Goal: Communication & Community: Answer question/provide support

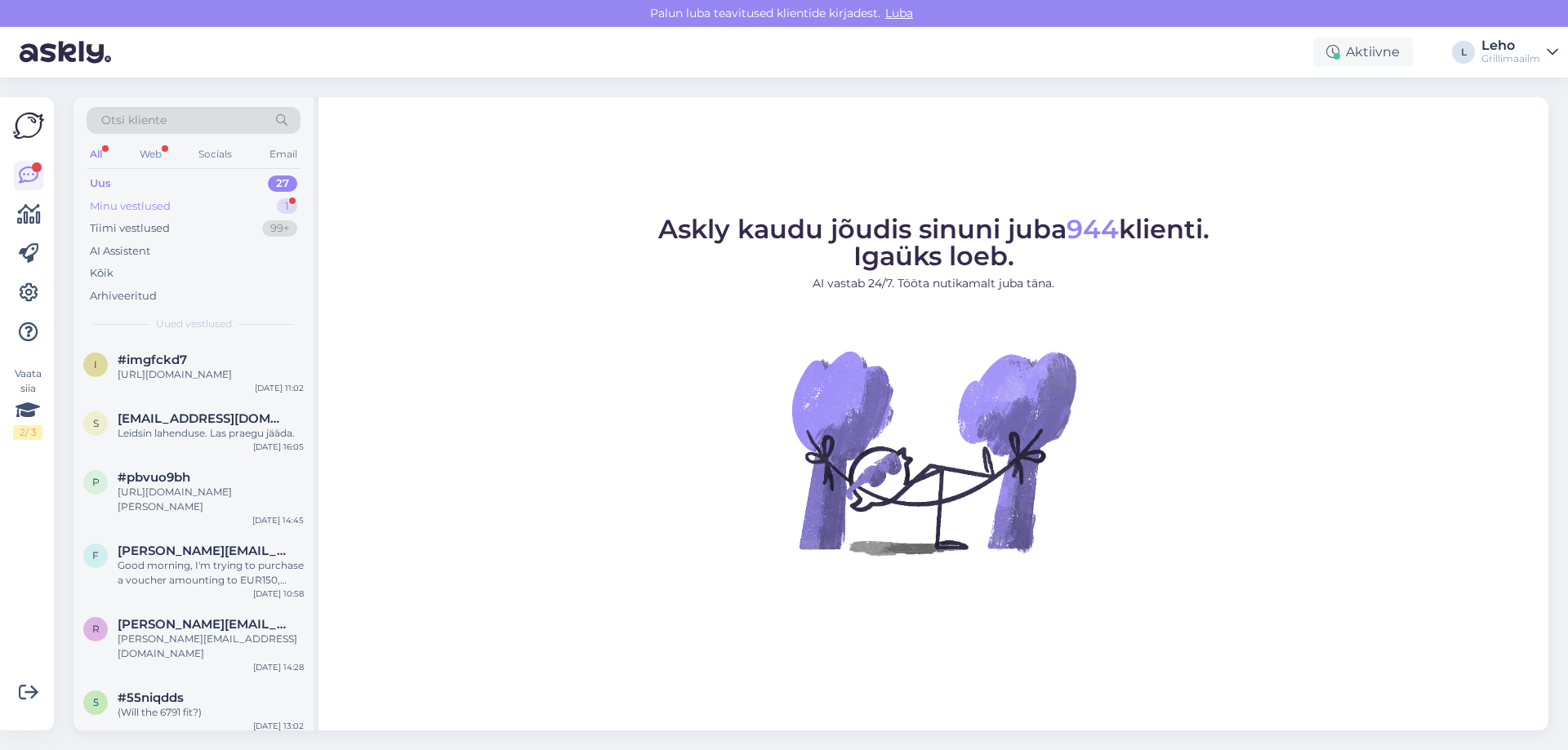
click at [140, 207] on div "Minu vestlused" at bounding box center [130, 206] width 81 height 16
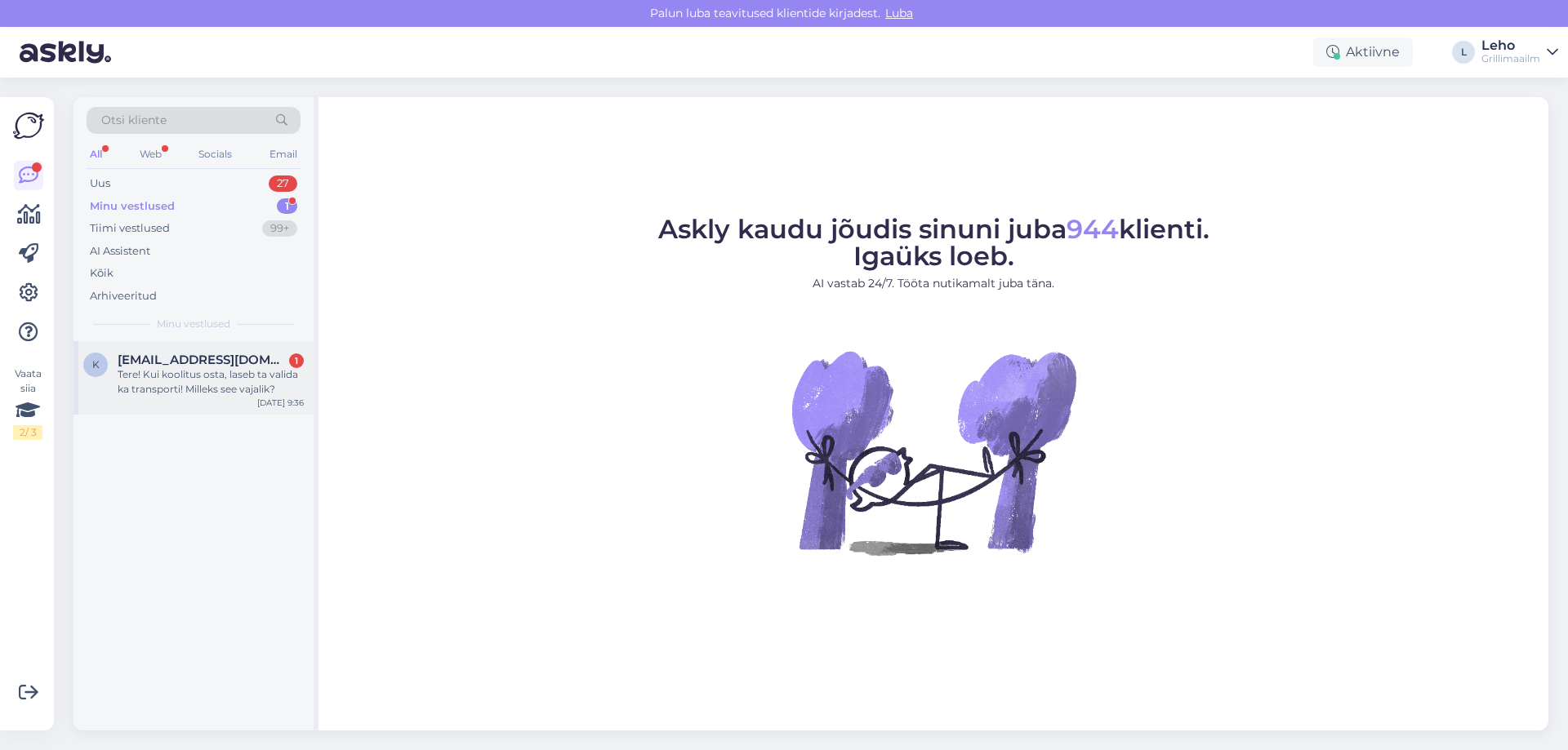
click at [237, 381] on div "Tere! Kui koolitus osta, laseb ta valida ka transporti! Milleks see vajalik?" at bounding box center [211, 382] width 186 height 29
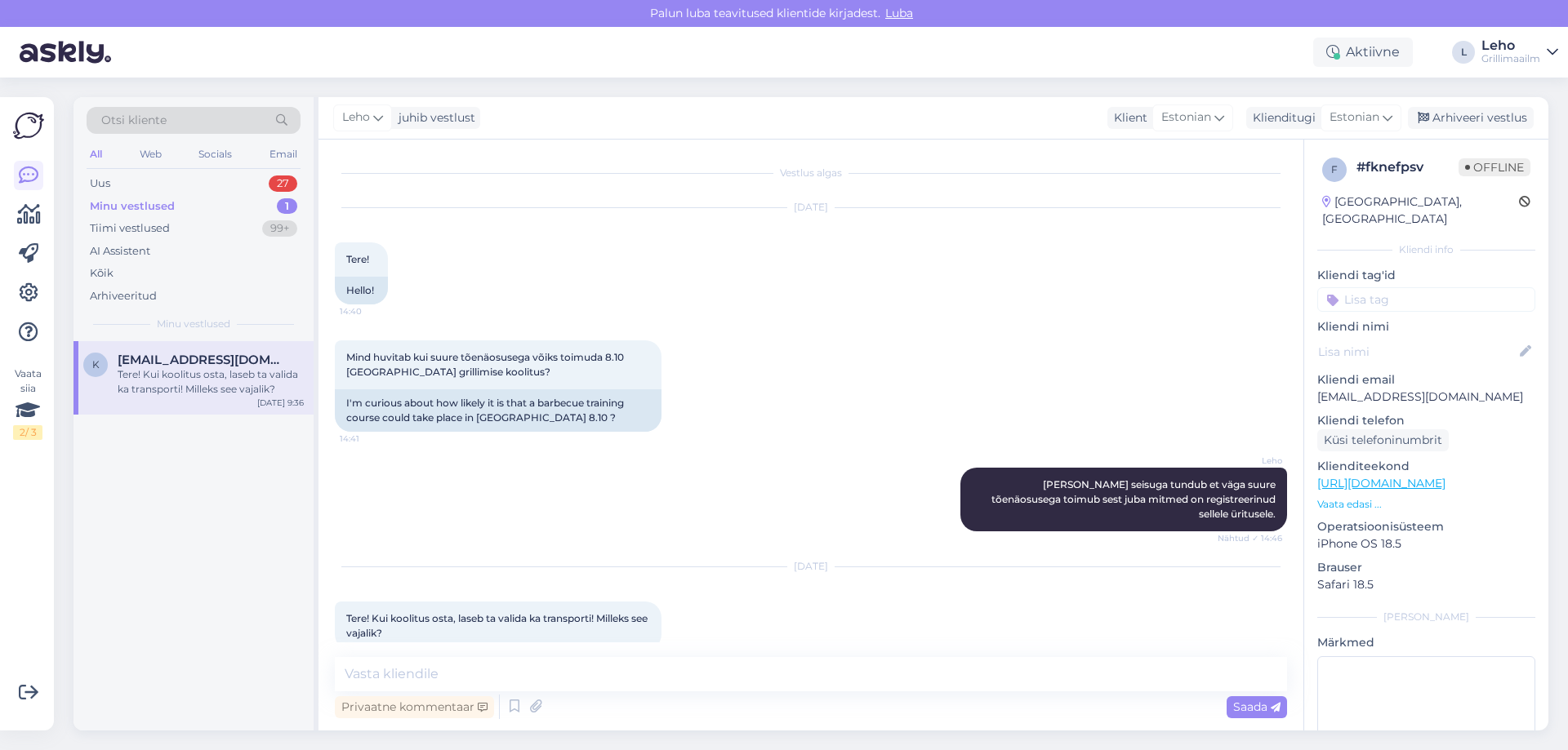
scroll to position [11, 0]
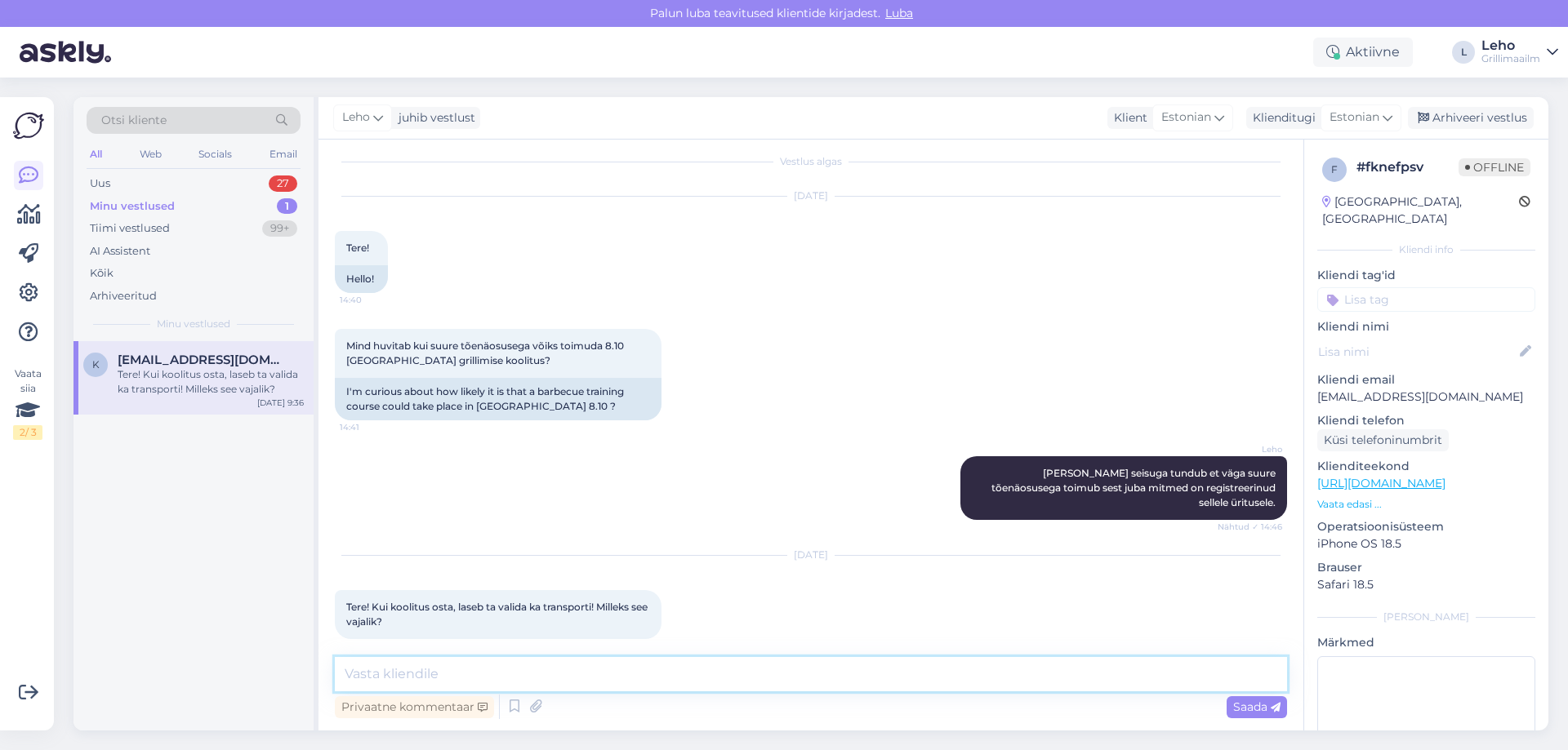
click at [620, 677] on textarea at bounding box center [811, 675] width 952 height 35
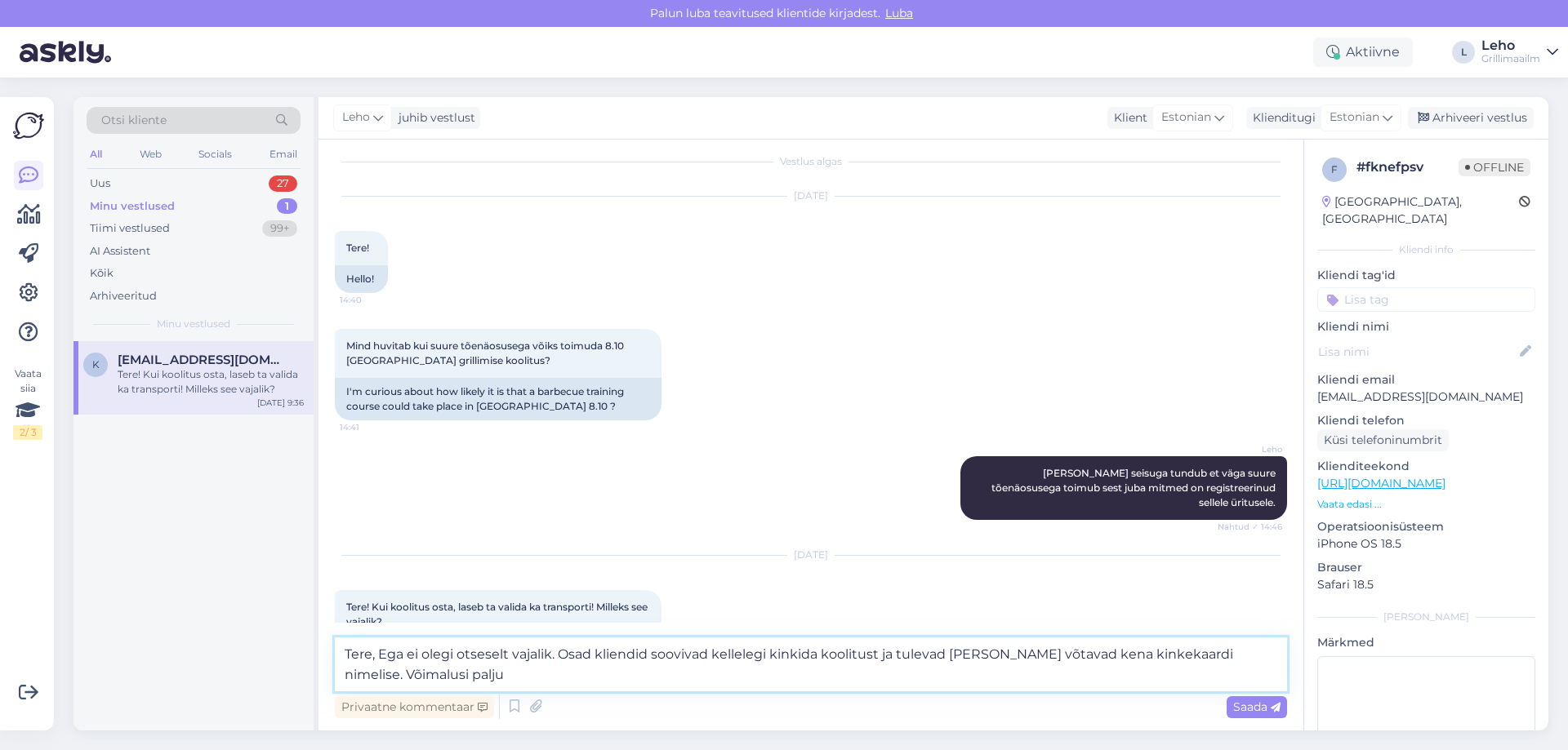
type textarea "Tere, Ega ei olegi otseselt vajalik. Osad kliendid soovivad kellelegi kinkida k…"
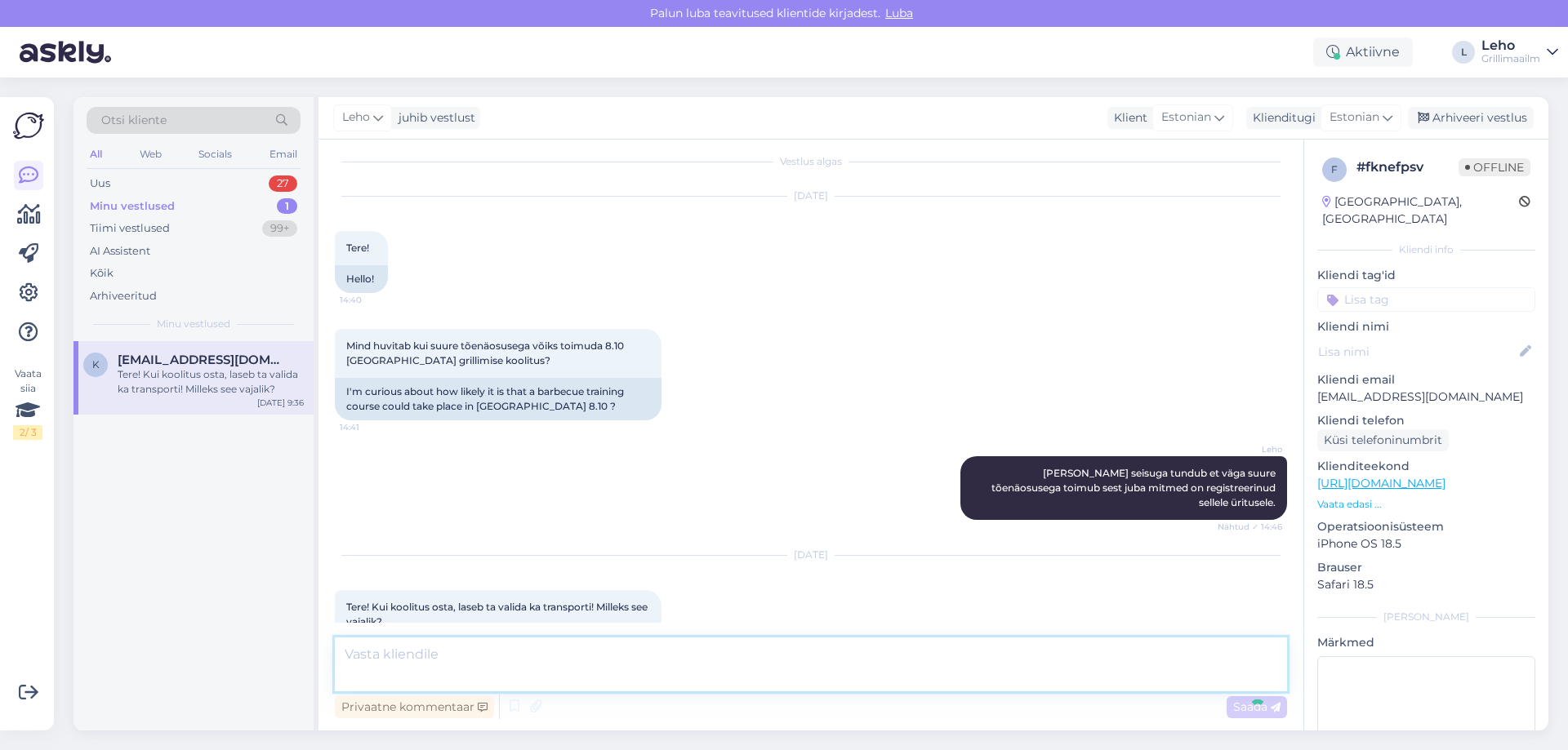
scroll to position [111, 0]
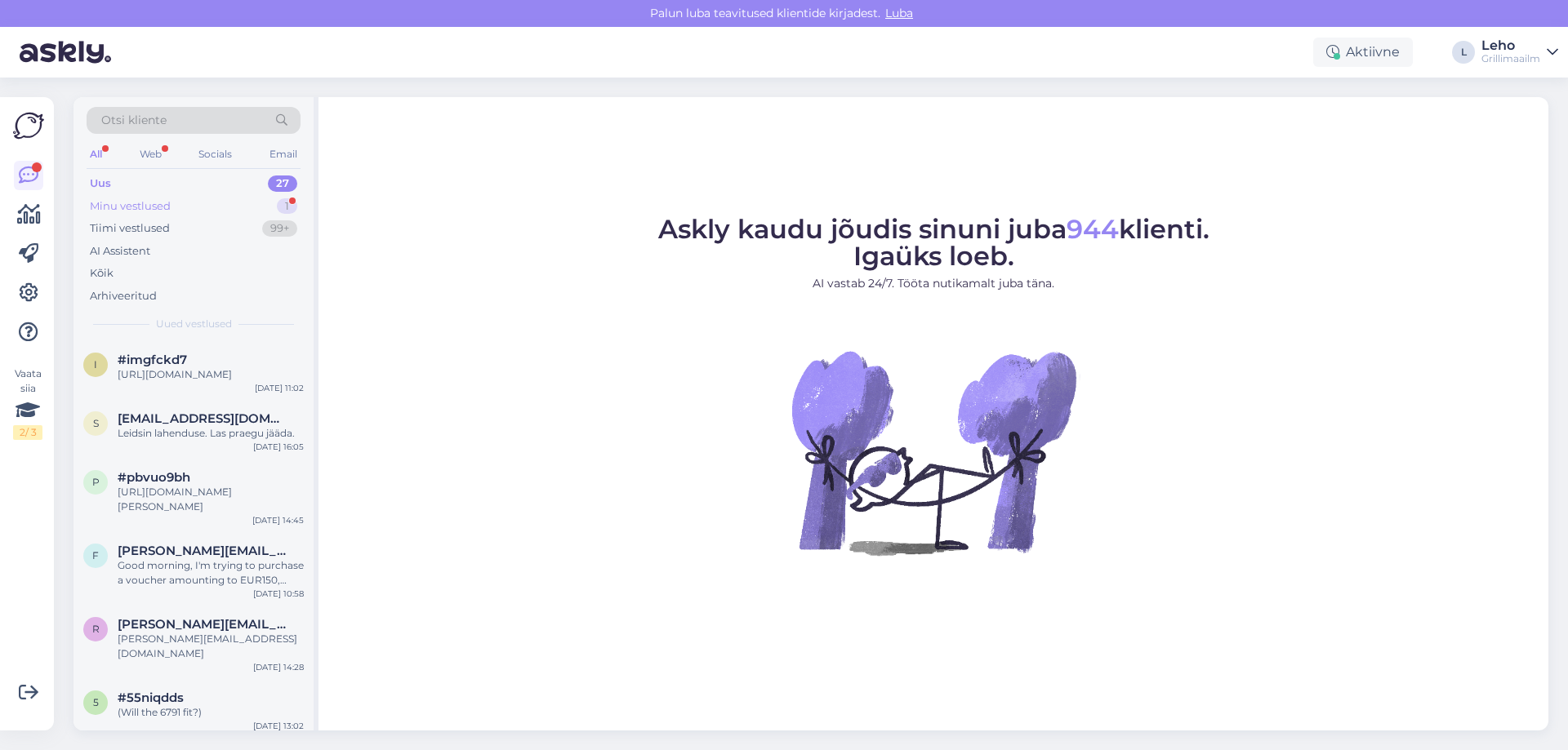
click at [180, 202] on div "Minu vestlused 1" at bounding box center [193, 206] width 214 height 23
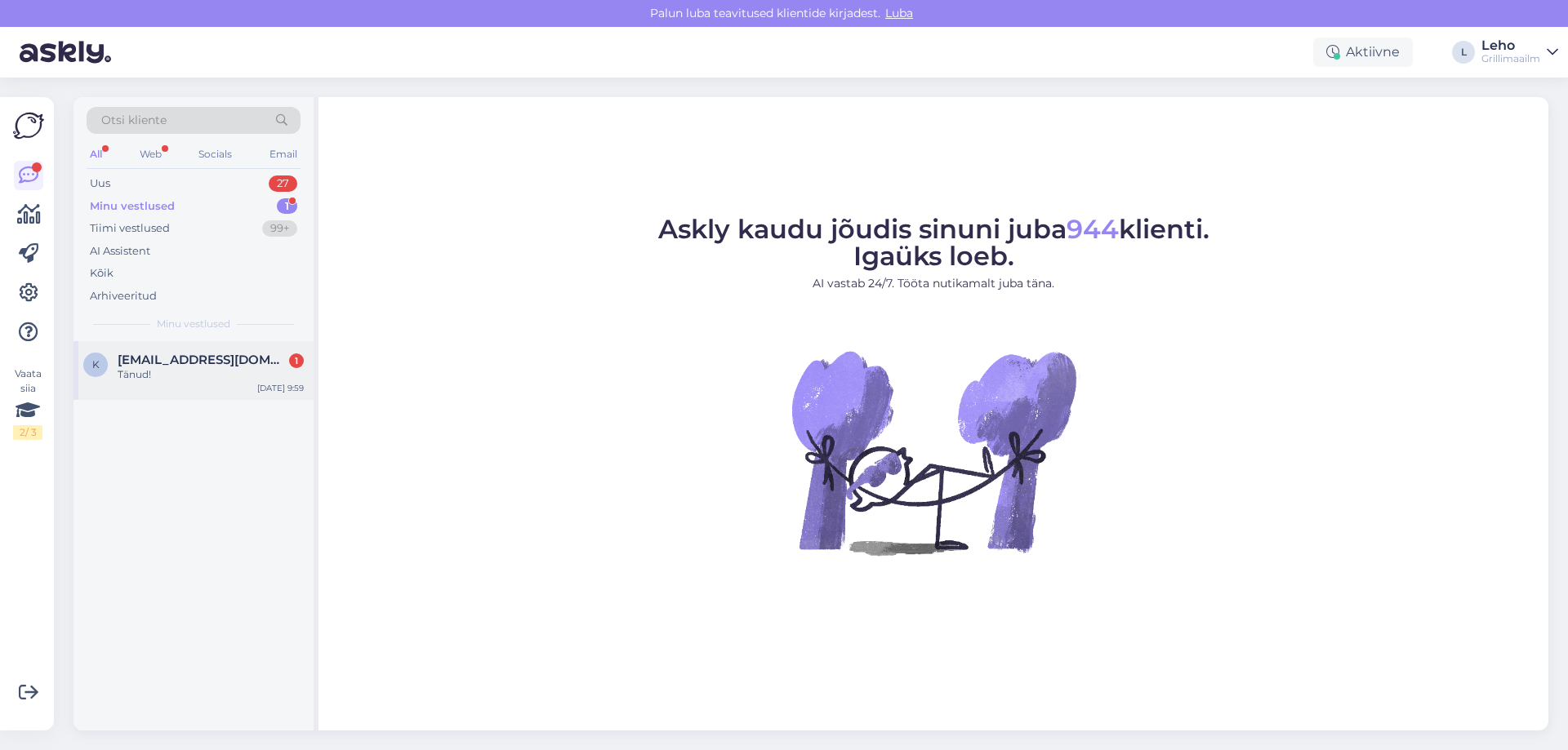
click at [246, 346] on div "k [EMAIL_ADDRESS][DOMAIN_NAME] 1 Tänud! [DATE] 9:59" at bounding box center [193, 371] width 240 height 59
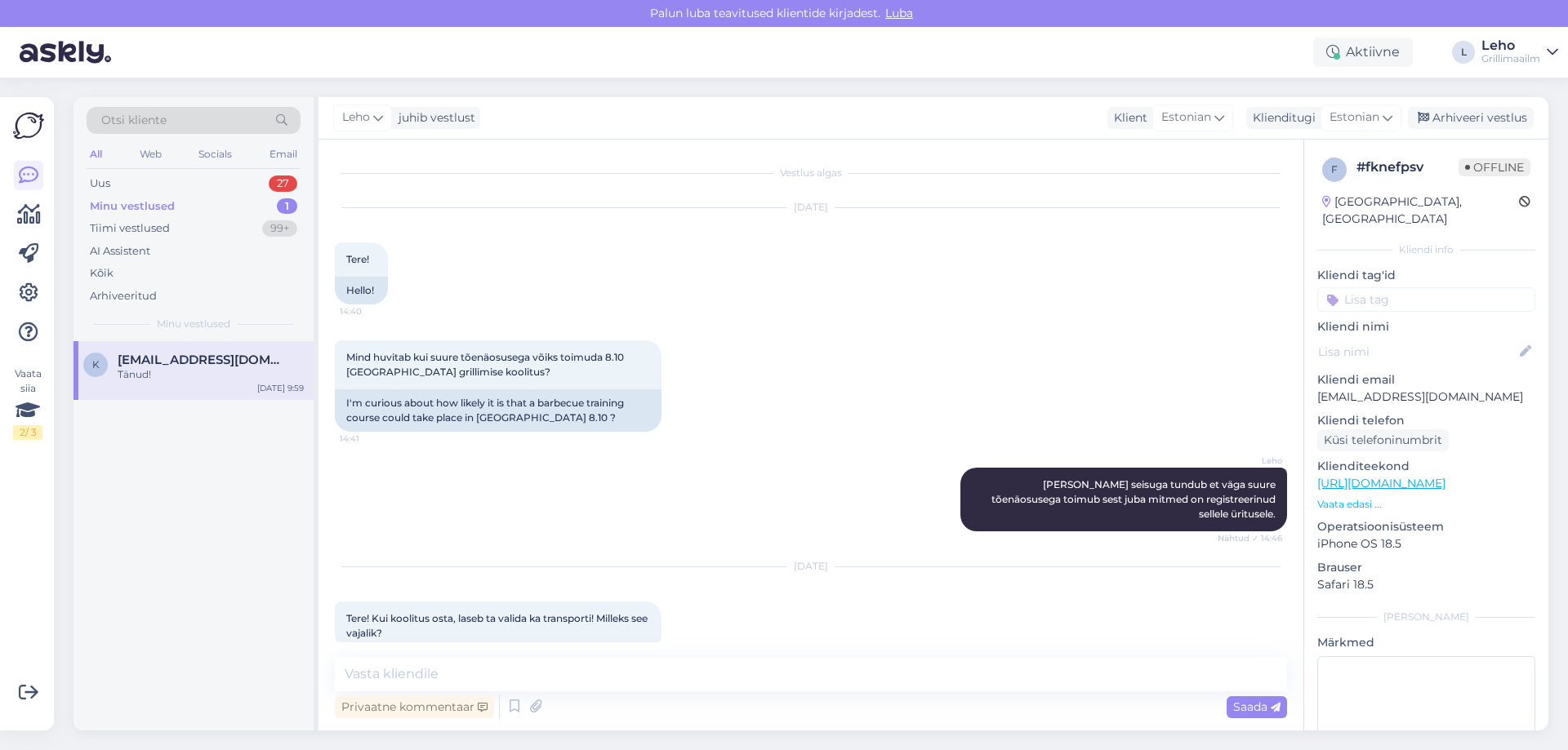
scroll to position [181, 0]
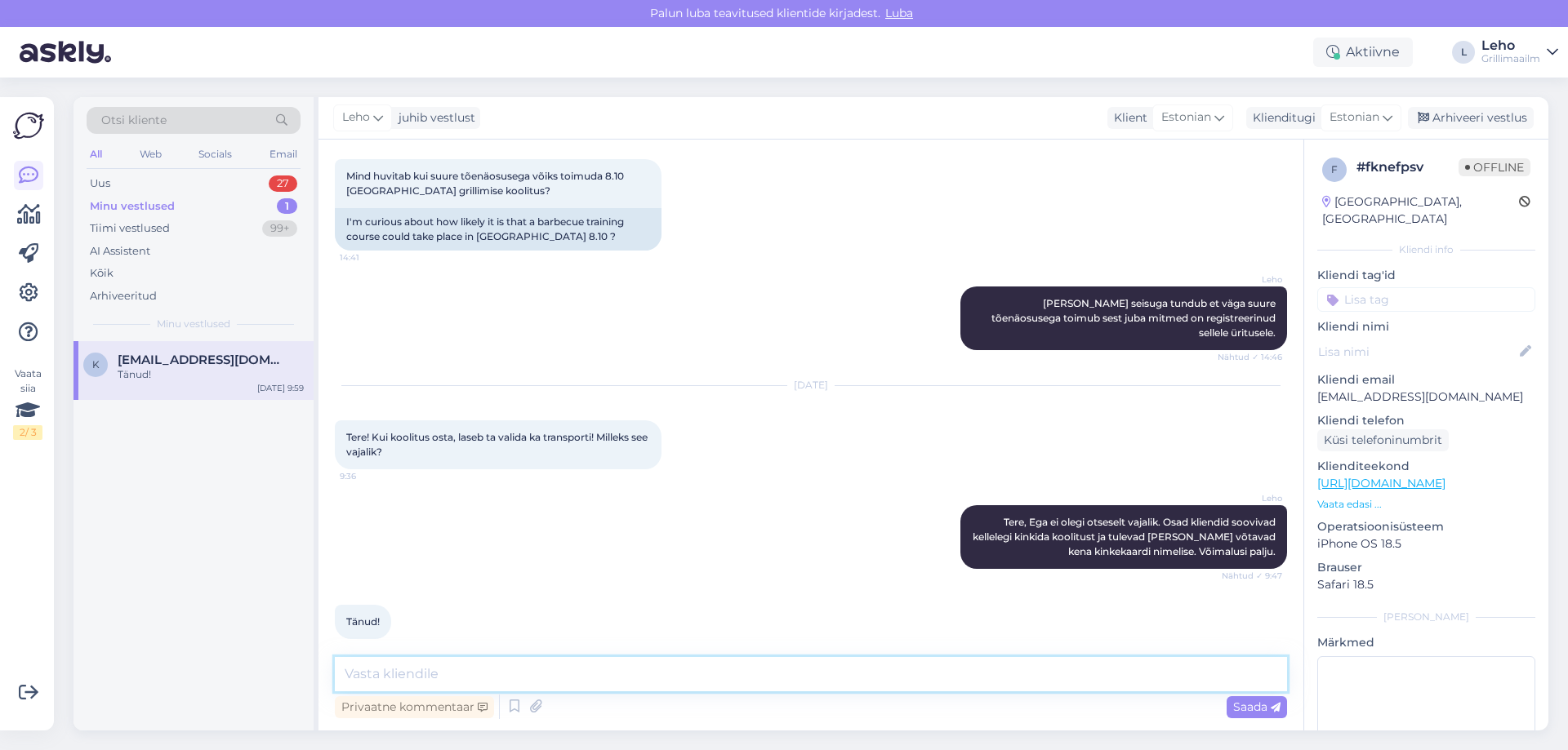
click at [806, 678] on textarea at bounding box center [811, 675] width 952 height 35
type textarea "Kõike head!"
click at [1235, 705] on span "Saada" at bounding box center [1257, 707] width 48 height 15
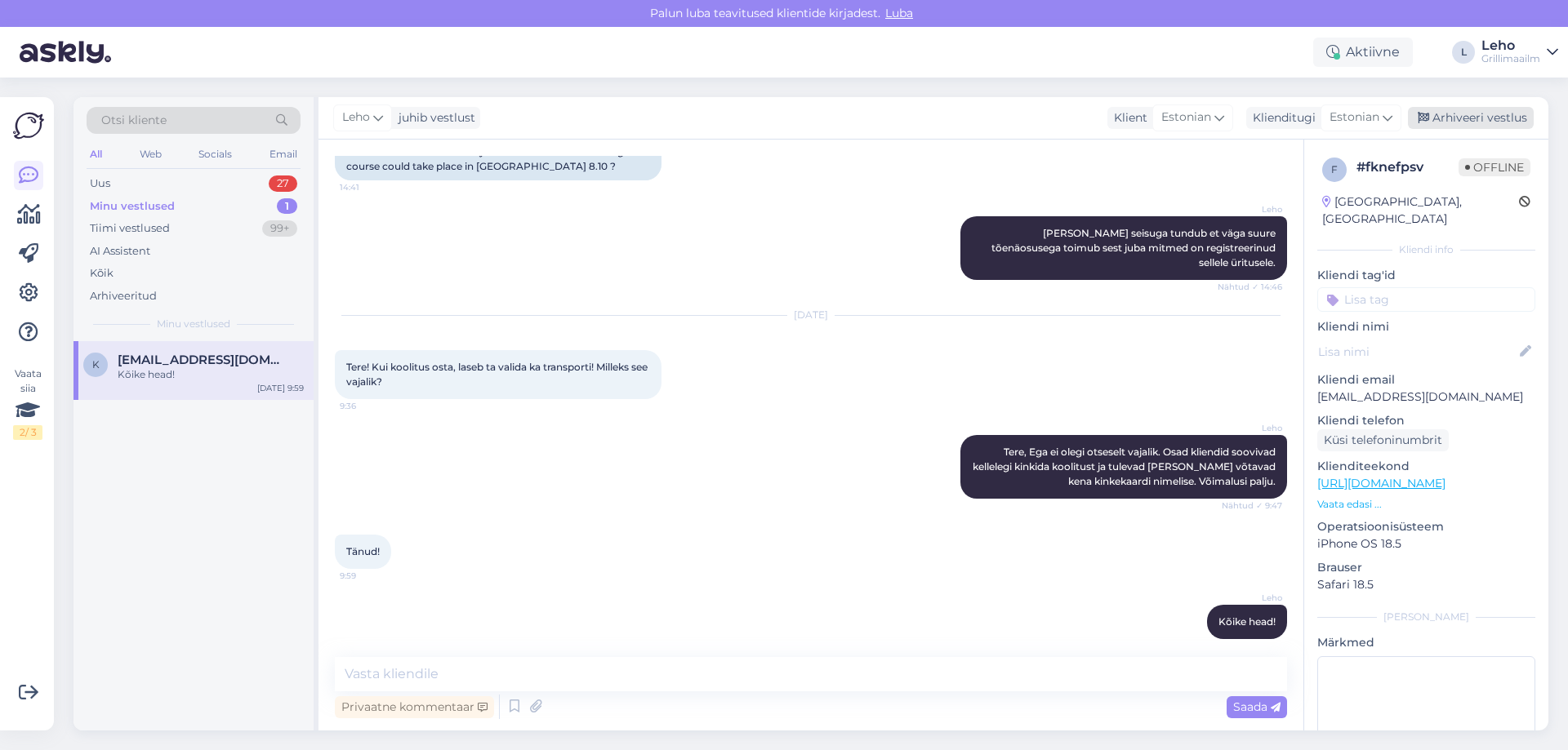
click at [1445, 120] on div "Arhiveeri vestlus" at bounding box center [1470, 117] width 126 height 22
